Goal: Check status: Check status

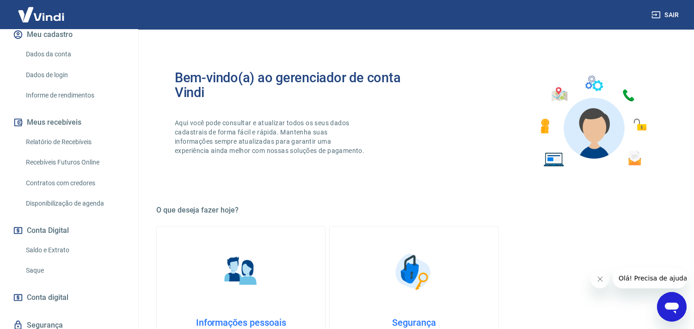
scroll to position [102, 0]
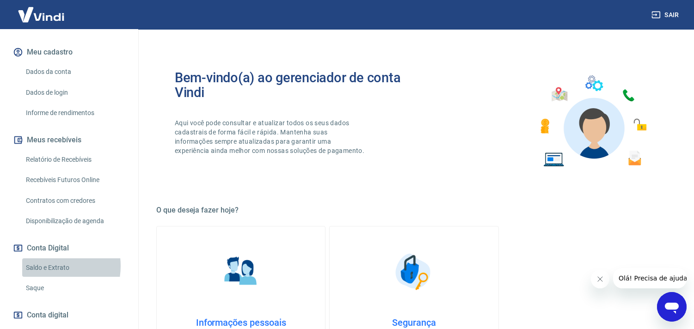
click at [43, 266] on link "Saldo e Extrato" at bounding box center [74, 267] width 105 height 19
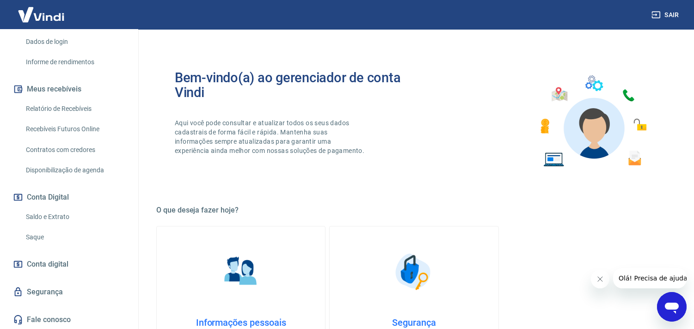
scroll to position [153, 0]
click at [53, 215] on link "Saldo e Extrato" at bounding box center [74, 216] width 105 height 19
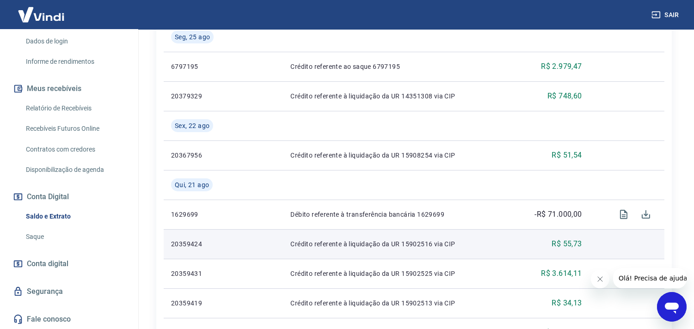
scroll to position [215, 0]
